Goal: Use online tool/utility: Utilize a website feature to perform a specific function

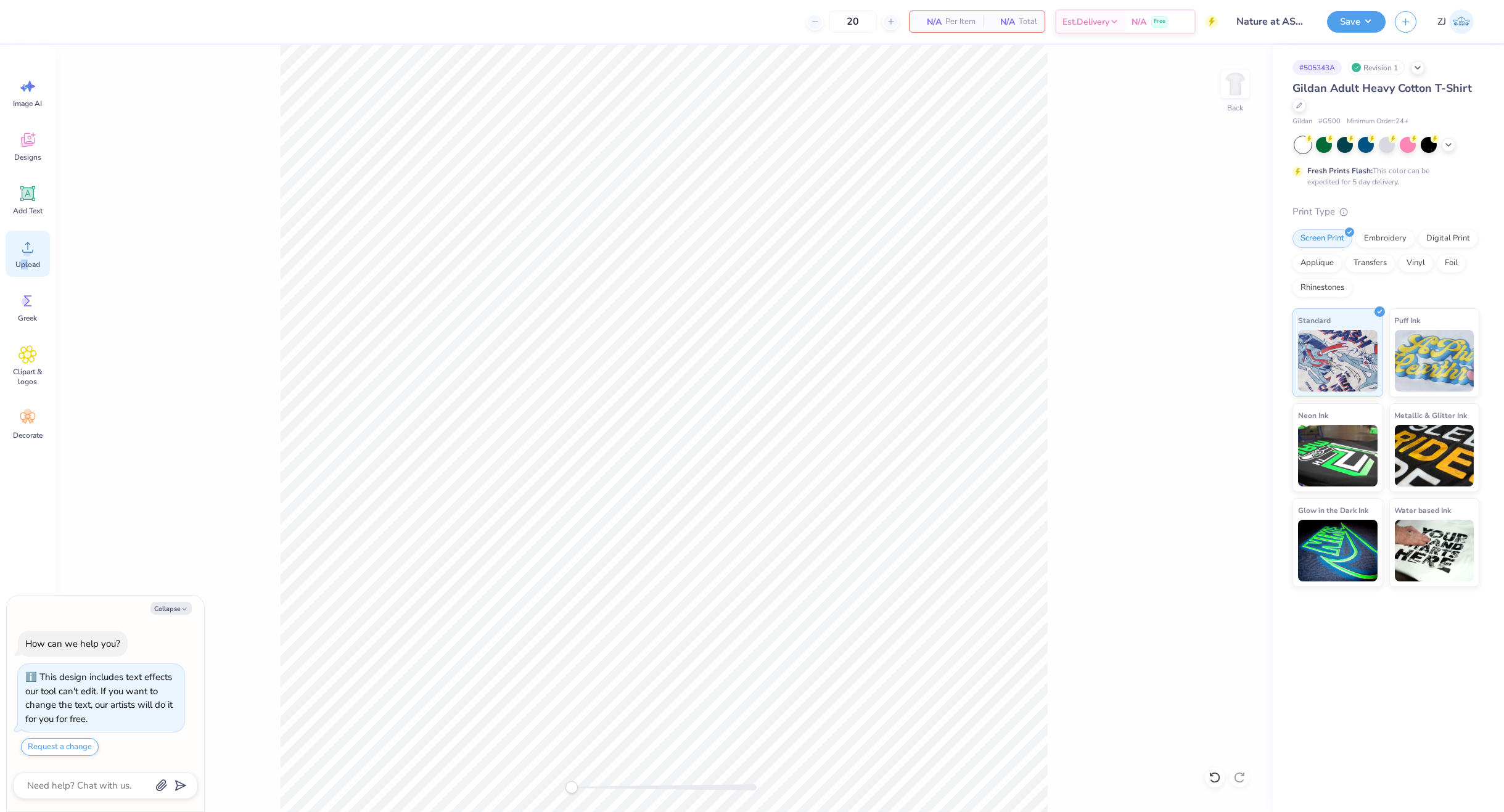
click at [21, 268] on span "Upload" at bounding box center [27, 264] width 24 height 10
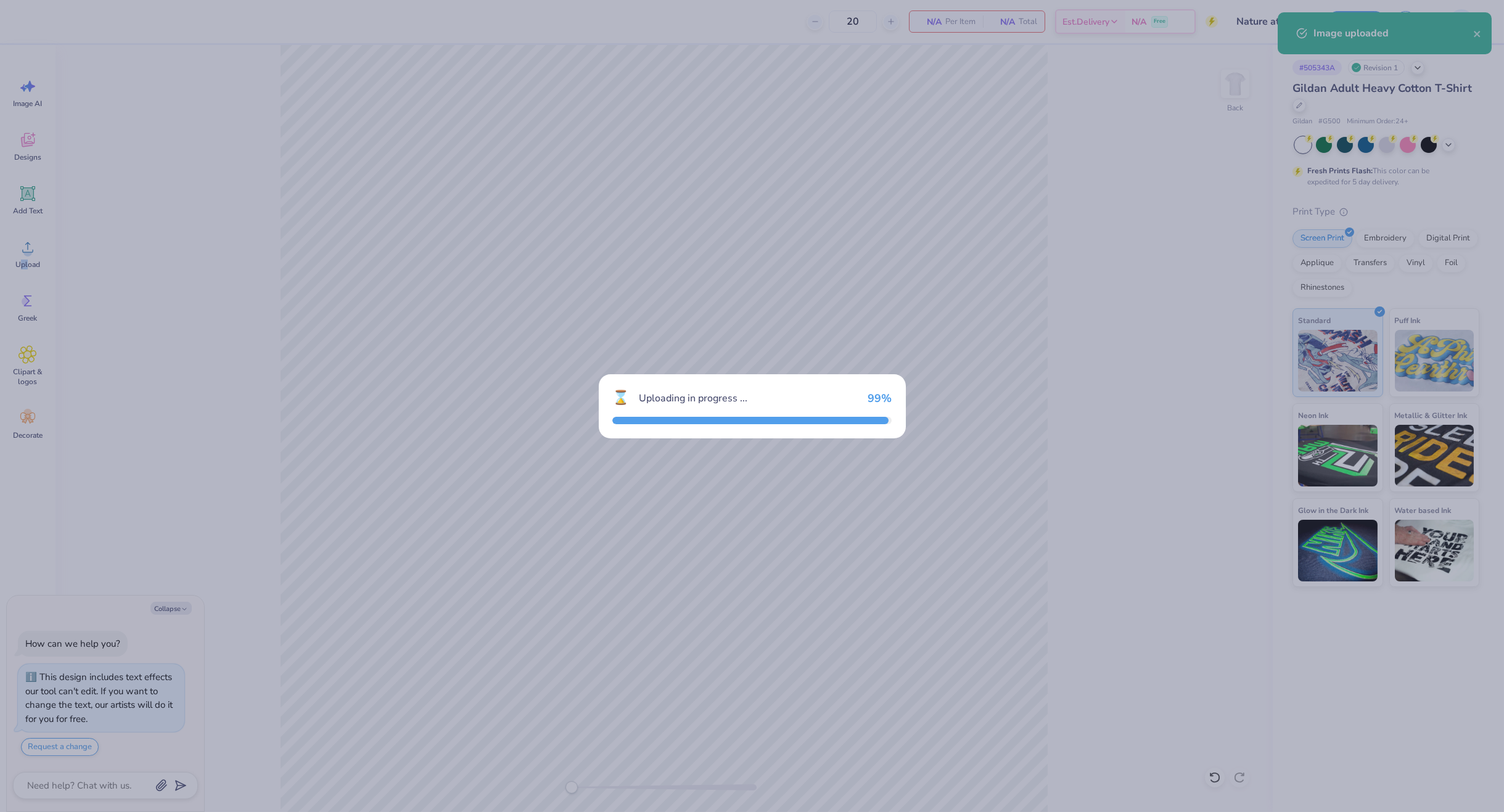
type textarea "x"
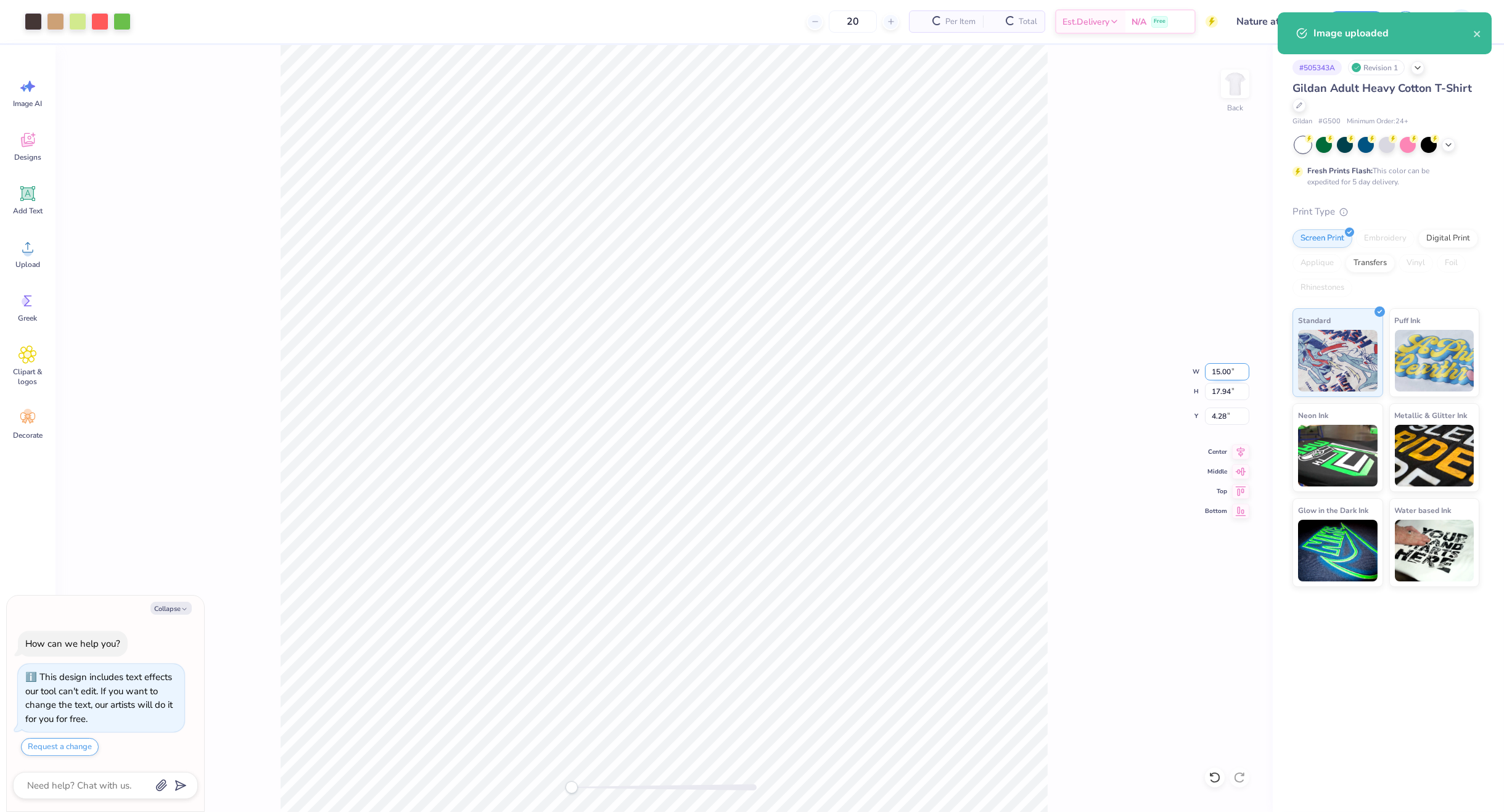
click at [1230, 371] on input "15.00" at bounding box center [1227, 372] width 45 height 17
type input "11"
type textarea "x"
type input "11"
type textarea "x"
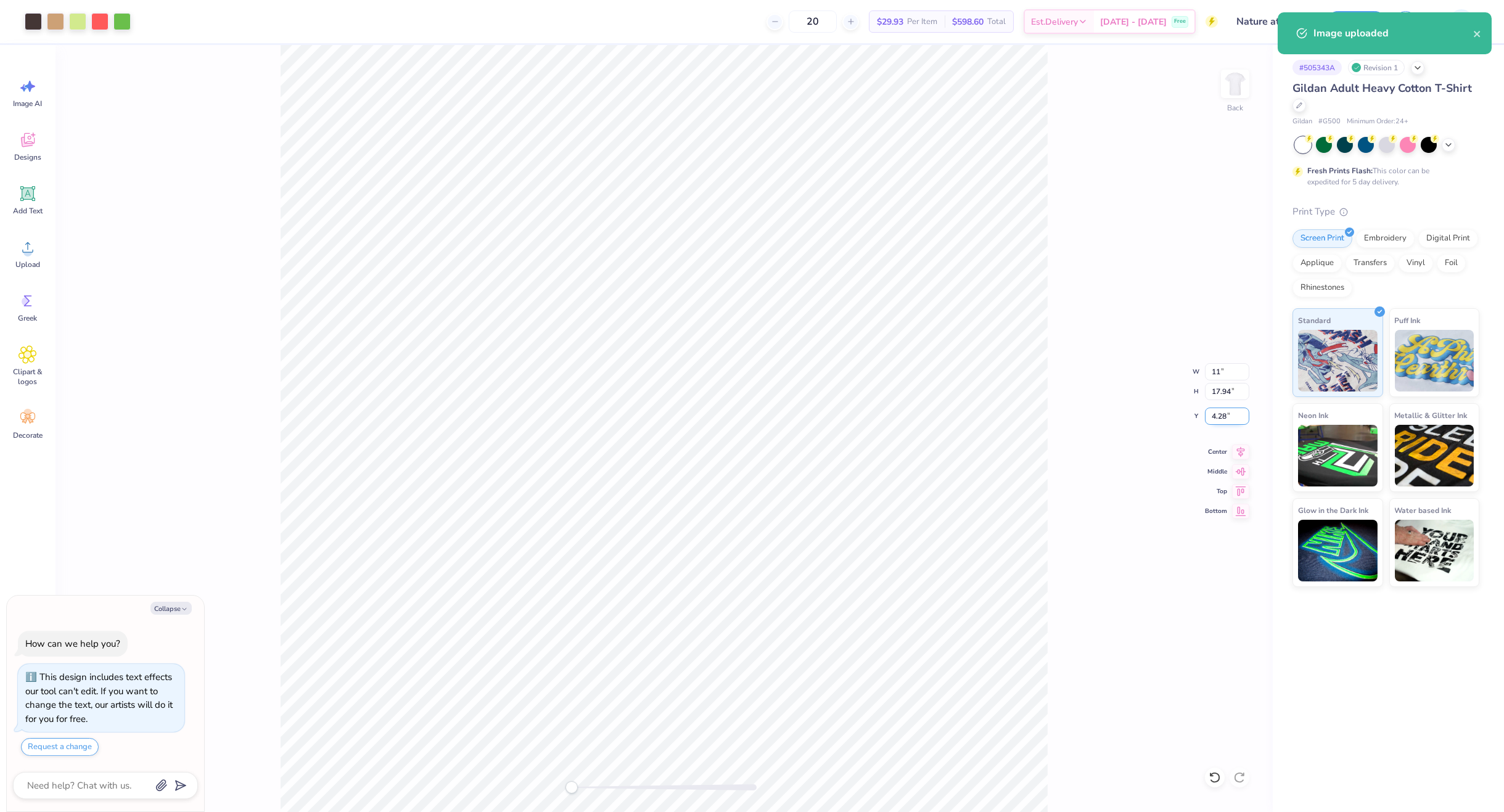
click at [1223, 410] on input "4.28" at bounding box center [1227, 416] width 45 height 17
type input "3"
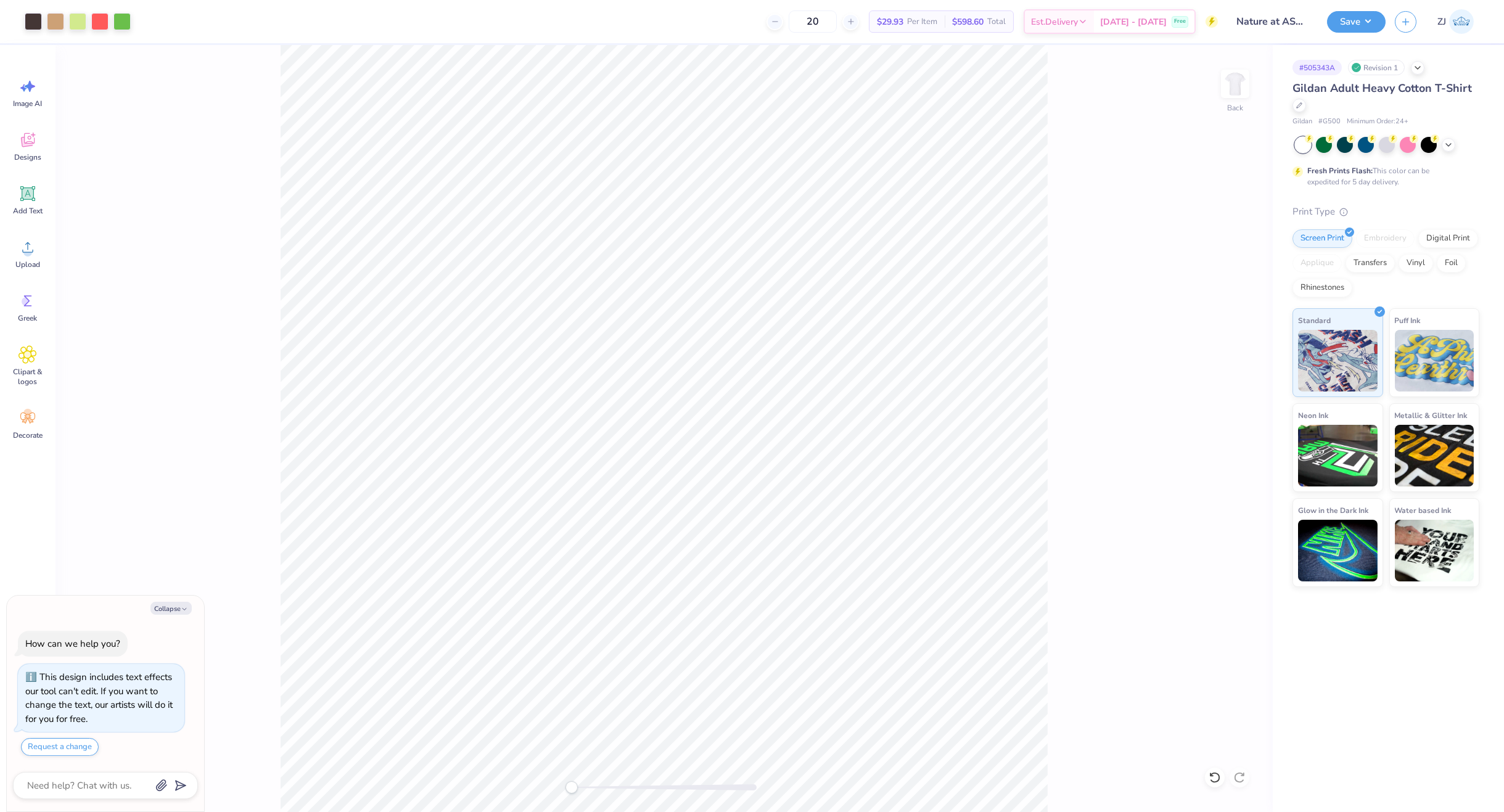
type textarea "x"
click at [1227, 412] on input "1.25" at bounding box center [1227, 416] width 45 height 17
type input "3"
click at [1105, 345] on div "Back W 11.00 11.00 " H 13.16 13.16 " Y 3 3 " Center Middle Top Bottom" at bounding box center [664, 428] width 1217 height 767
click at [1384, 14] on div "Save" at bounding box center [1356, 21] width 59 height 21
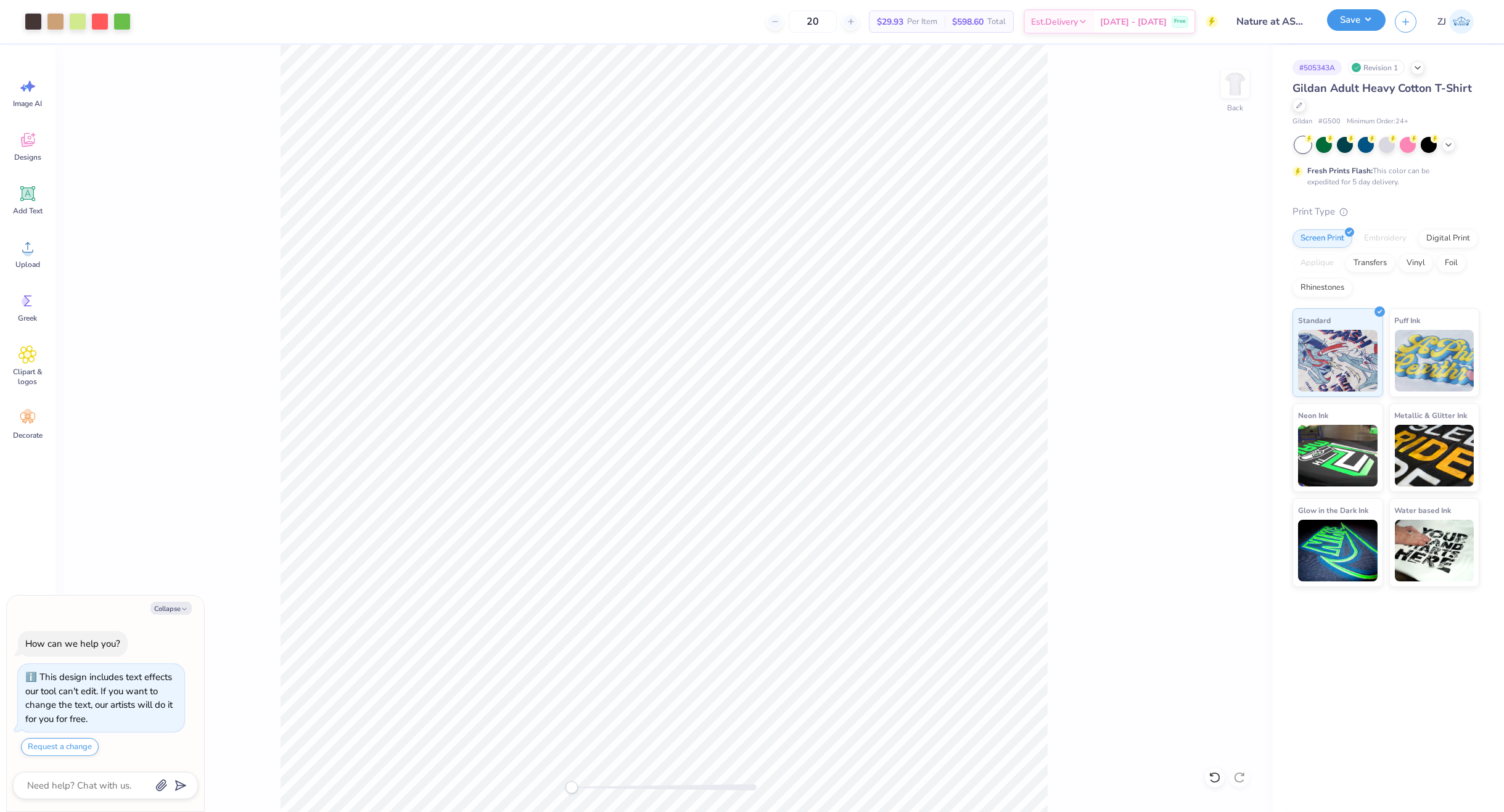
click at [1365, 21] on button "Save" at bounding box center [1356, 20] width 59 height 21
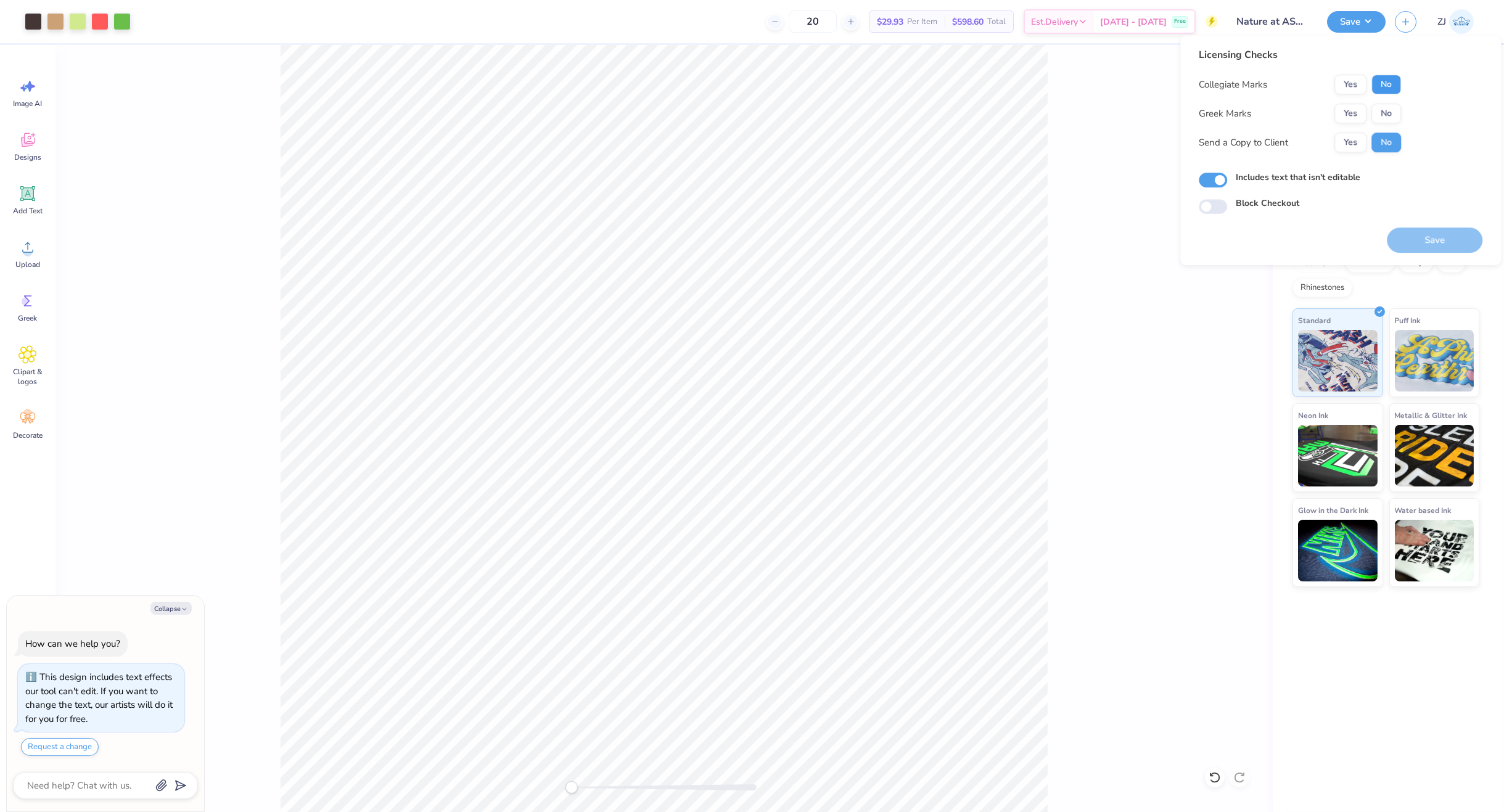
click at [1381, 80] on button "No" at bounding box center [1386, 84] width 30 height 20
click at [1384, 112] on button "No" at bounding box center [1386, 113] width 30 height 20
click at [1344, 146] on button "Yes" at bounding box center [1351, 142] width 32 height 20
click at [1425, 229] on button "Save" at bounding box center [1435, 239] width 95 height 25
type textarea "x"
